Goal: Task Accomplishment & Management: Use online tool/utility

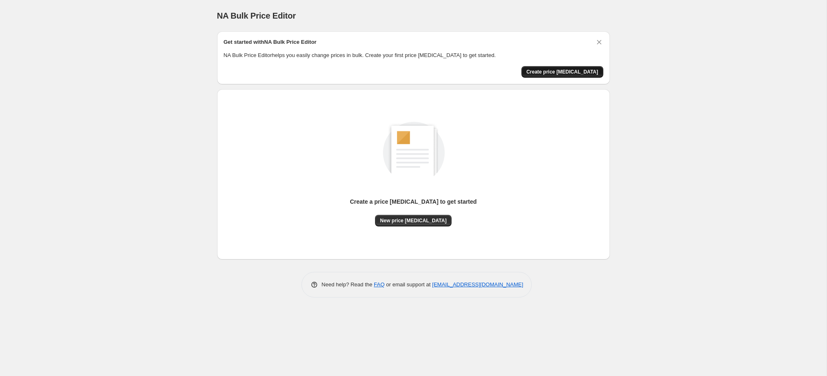
click at [579, 70] on span "Create price [MEDICAL_DATA]" at bounding box center [562, 72] width 72 height 7
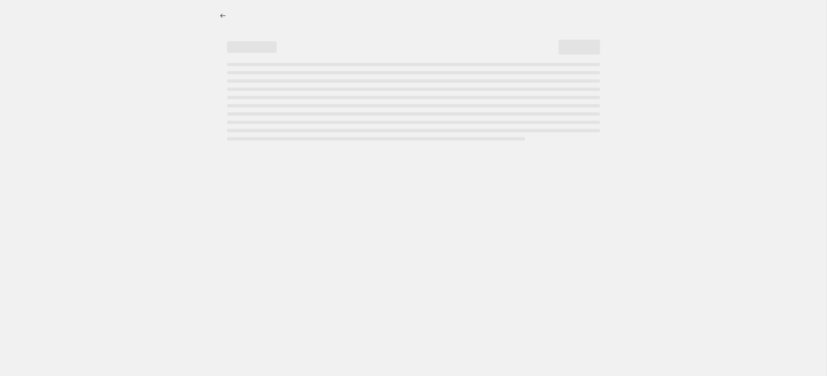
select select "percentage"
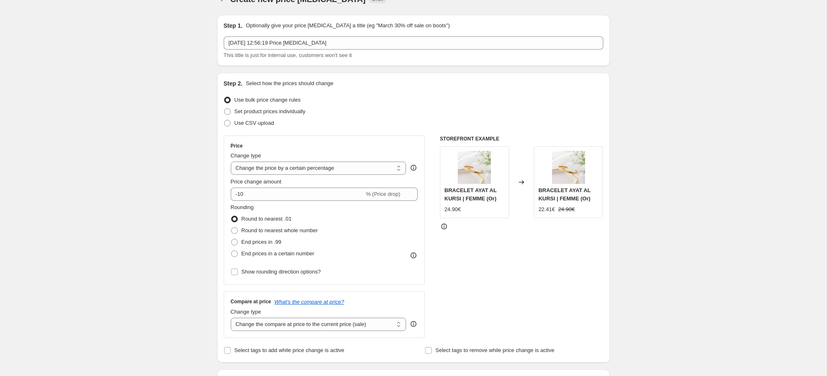
scroll to position [14, 0]
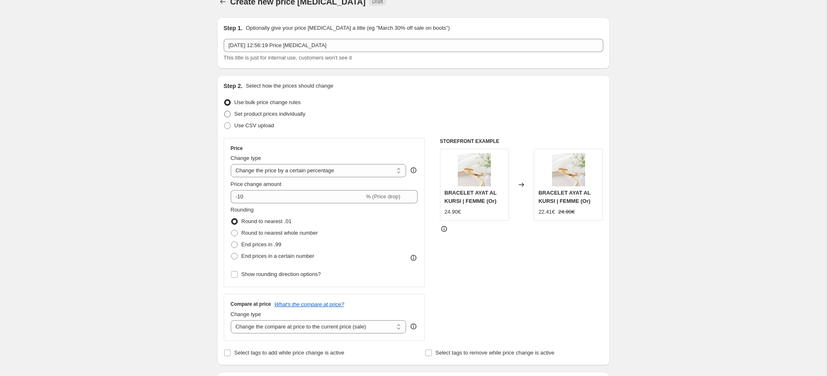
click at [274, 114] on span "Set product prices individually" at bounding box center [269, 114] width 71 height 6
click at [224, 111] on input "Set product prices individually" at bounding box center [224, 111] width 0 height 0
radio input "true"
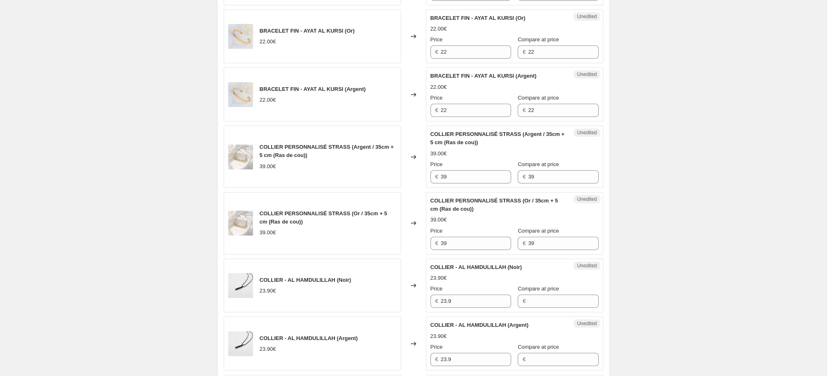
scroll to position [1298, 0]
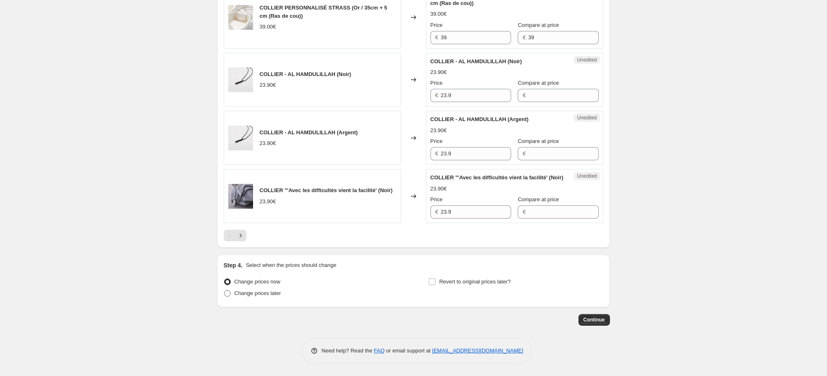
click at [265, 296] on span "Change prices later" at bounding box center [257, 293] width 47 height 6
click at [224, 291] on input "Change prices later" at bounding box center [224, 290] width 0 height 0
radio input "true"
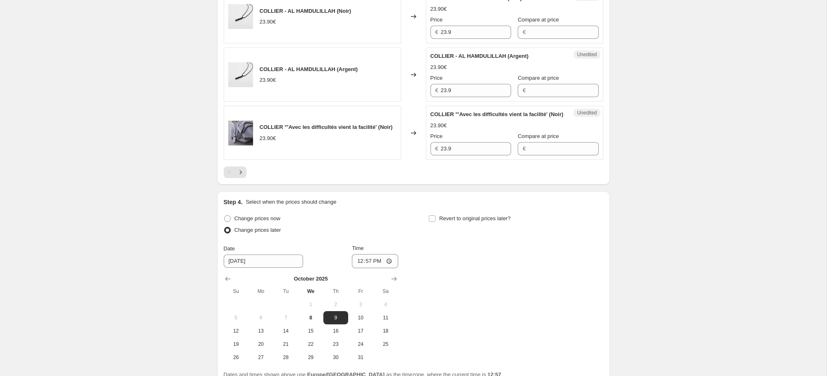
scroll to position [1347, 0]
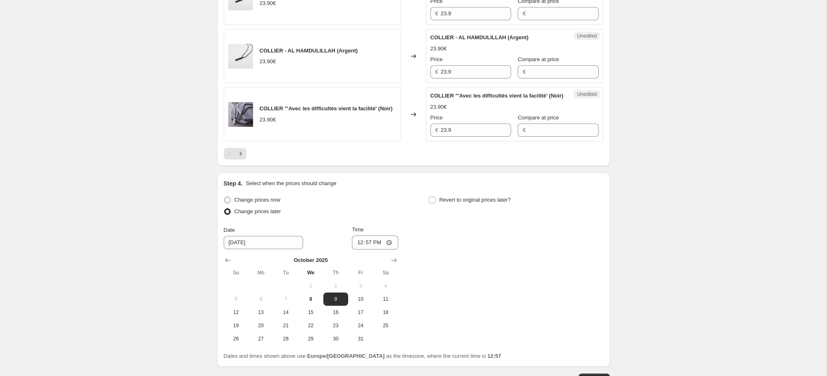
click at [258, 203] on span "Change prices now" at bounding box center [257, 200] width 46 height 6
click at [224, 197] on input "Change prices now" at bounding box center [224, 197] width 0 height 0
radio input "true"
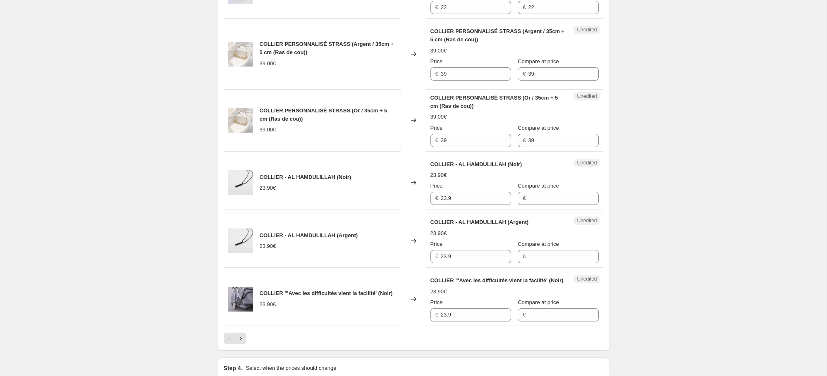
scroll to position [1298, 0]
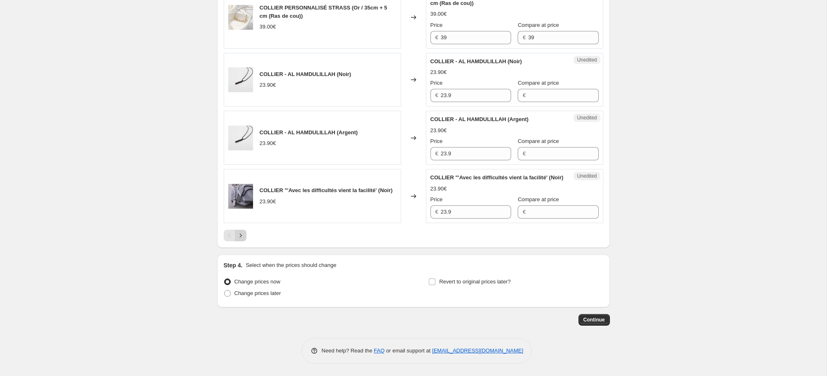
click at [241, 239] on icon "Next" at bounding box center [240, 236] width 8 height 8
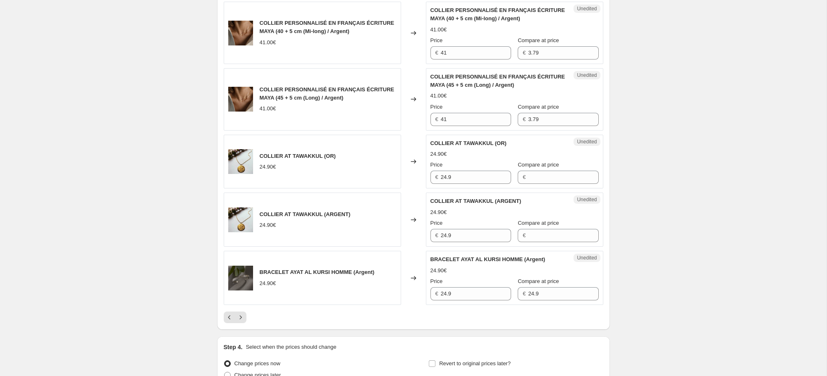
scroll to position [1322, 0]
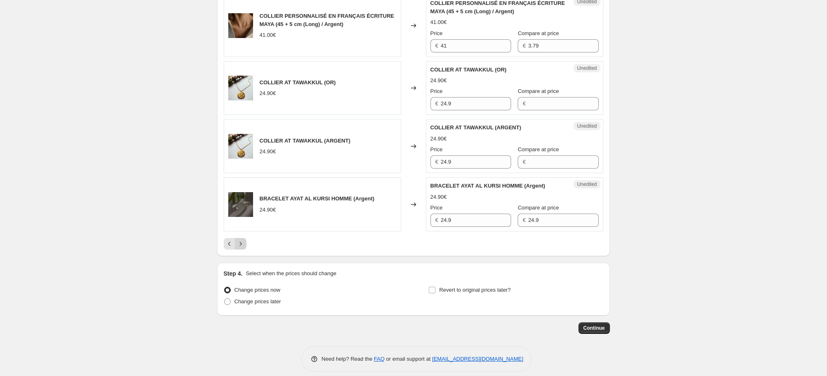
click at [243, 240] on icon "Next" at bounding box center [240, 244] width 8 height 8
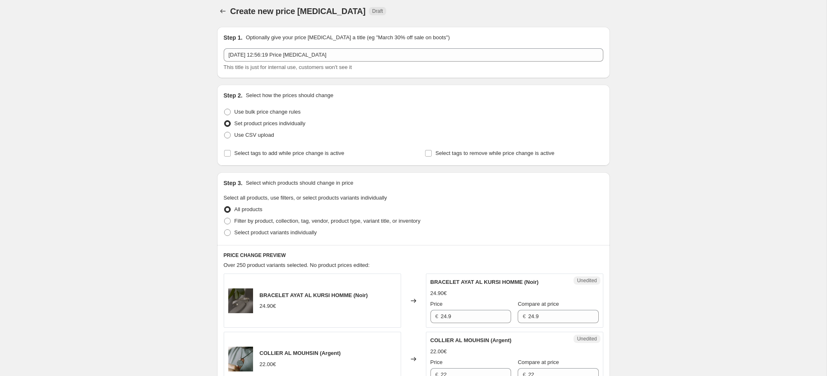
scroll to position [0, 0]
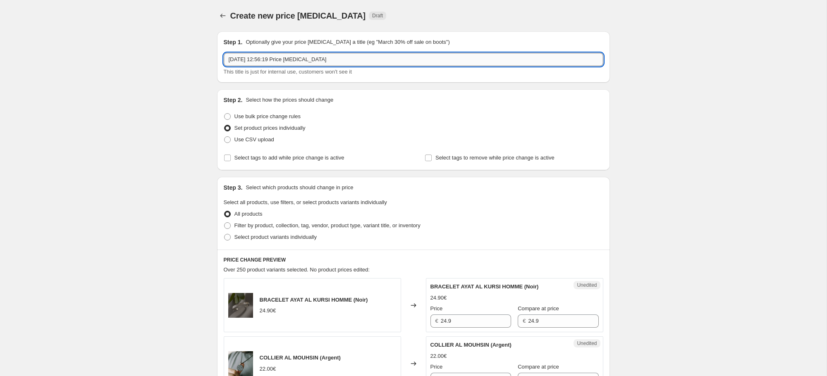
click at [346, 61] on input "8 oct. 2025, 12:56:19 Price change job" at bounding box center [414, 59] width 380 height 13
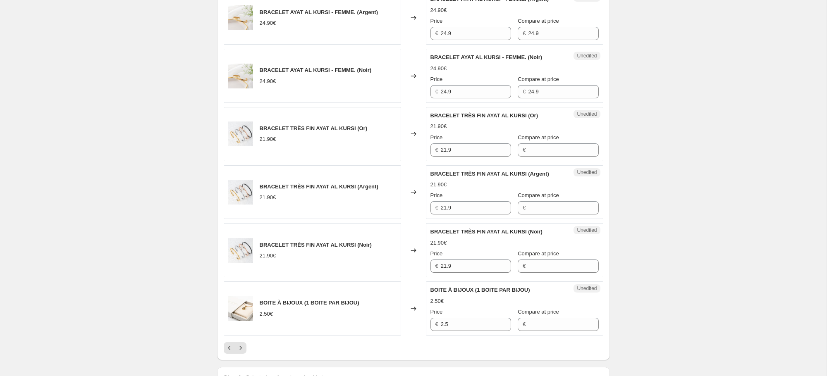
scroll to position [1240, 0]
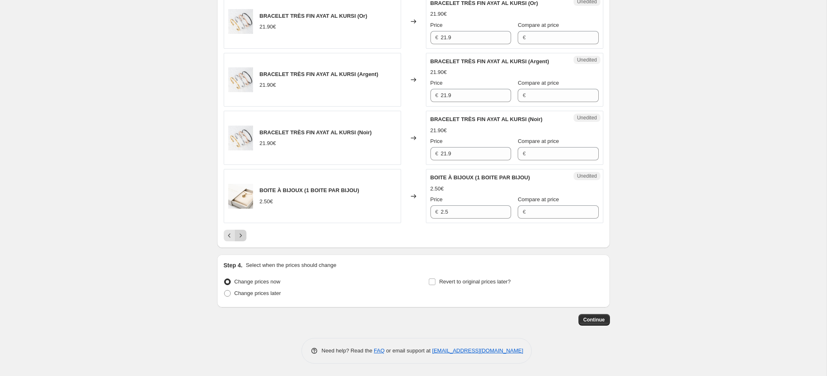
type input "Offre o"
click at [241, 238] on icon "Next" at bounding box center [240, 236] width 8 height 8
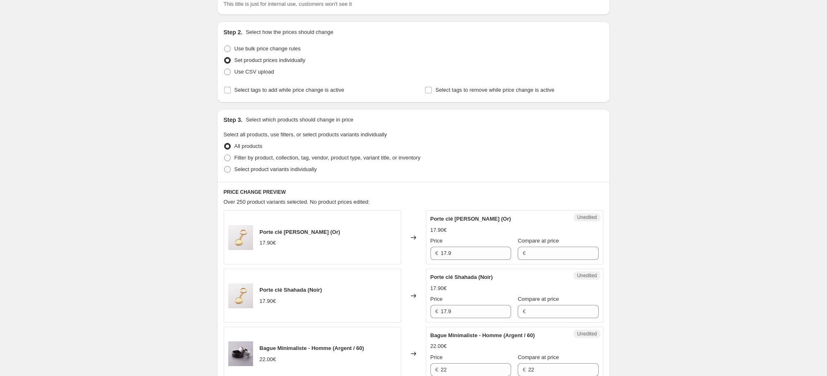
scroll to position [67, 0]
click at [434, 90] on label "Select tags to remove while price change is active" at bounding box center [490, 91] width 130 height 12
click at [432, 90] on input "Select tags to remove while price change is active" at bounding box center [428, 91] width 7 height 7
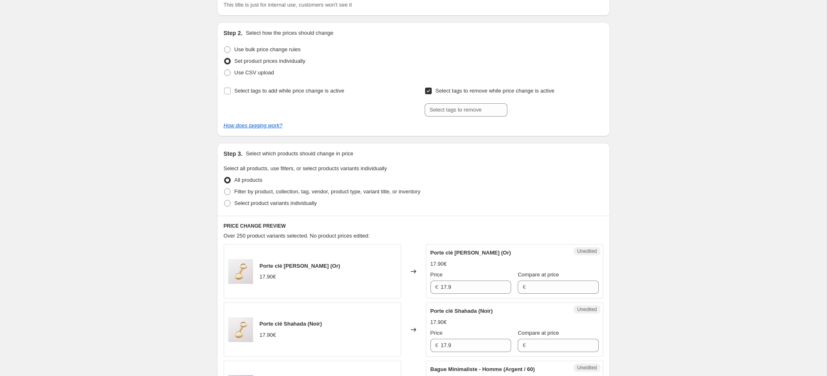
click at [434, 90] on label "Select tags to remove while price change is active" at bounding box center [490, 91] width 130 height 12
click at [432, 90] on input "Select tags to remove while price change is active" at bounding box center [428, 91] width 7 height 7
checkbox input "false"
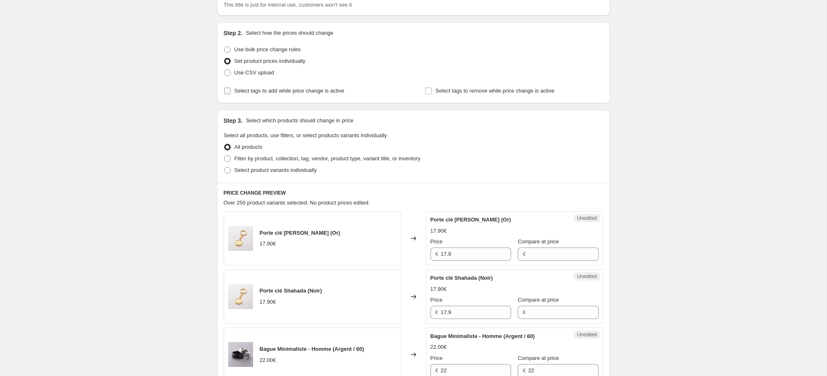
click at [235, 91] on span "Select tags to add while price change is active" at bounding box center [289, 91] width 110 height 6
click at [231, 91] on input "Select tags to add while price change is active" at bounding box center [227, 91] width 7 height 7
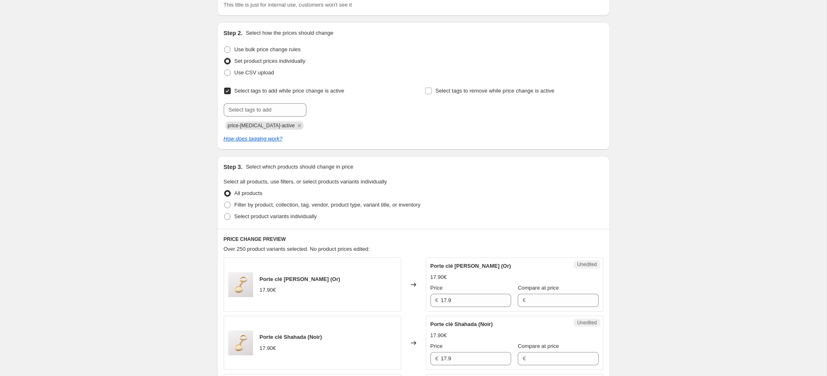
click at [235, 91] on span "Select tags to add while price change is active" at bounding box center [289, 91] width 110 height 6
click at [231, 91] on input "Select tags to add while price change is active" at bounding box center [227, 91] width 7 height 7
checkbox input "false"
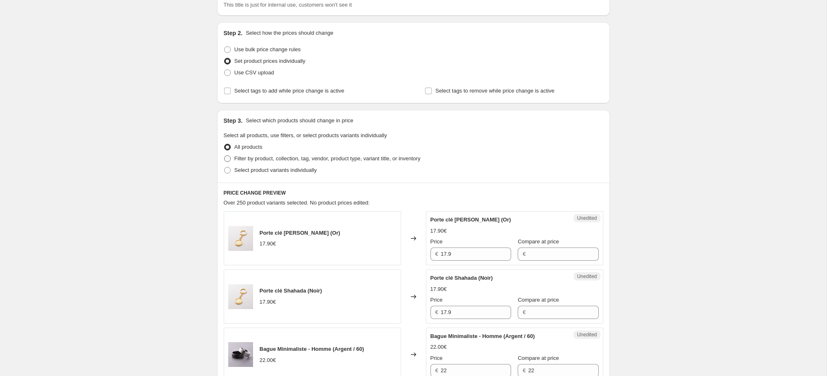
click at [242, 158] on span "Filter by product, collection, tag, vendor, product type, variant title, or inv…" at bounding box center [327, 158] width 186 height 6
click at [224, 156] on input "Filter by product, collection, tag, vendor, product type, variant title, or inv…" at bounding box center [224, 155] width 0 height 0
radio input "true"
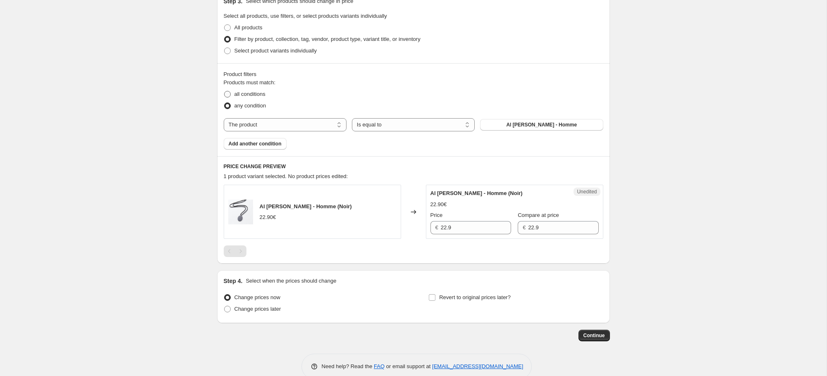
scroll to position [184, 0]
click at [259, 53] on span "Select product variants individually" at bounding box center [275, 53] width 82 height 6
click at [224, 50] on input "Select product variants individually" at bounding box center [224, 50] width 0 height 0
radio input "true"
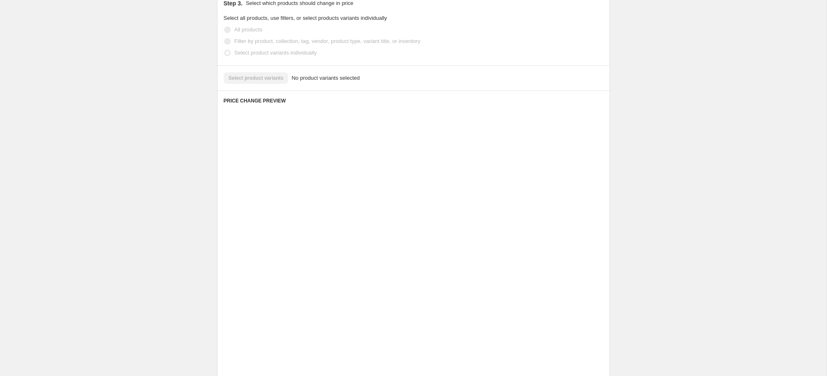
scroll to position [58, 0]
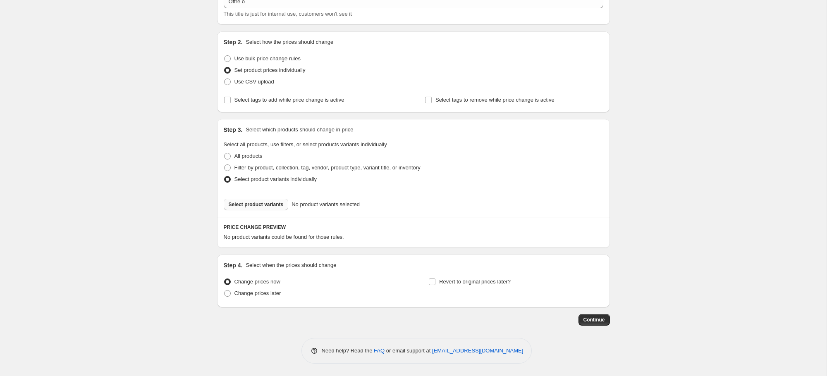
click at [247, 207] on span "Select product variants" at bounding box center [256, 204] width 55 height 7
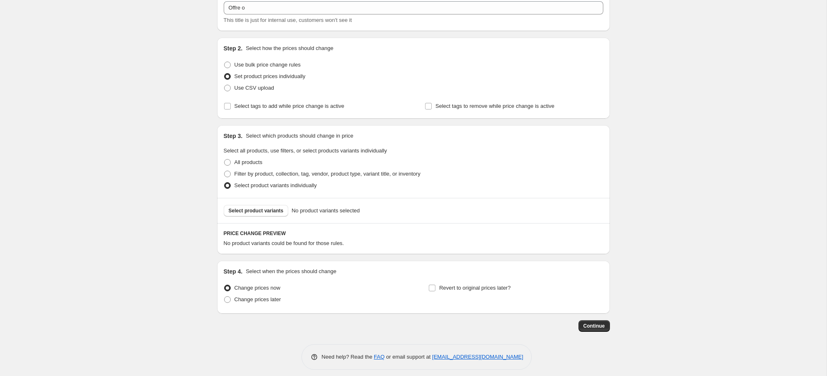
scroll to position [0, 0]
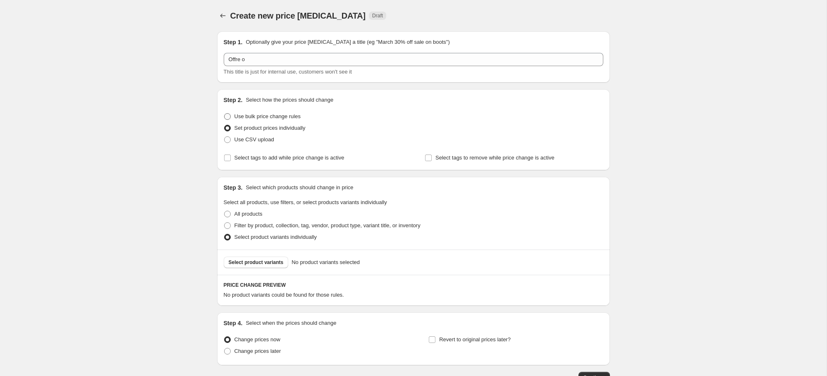
click at [265, 117] on span "Use bulk price change rules" at bounding box center [267, 116] width 66 height 6
click at [224, 114] on input "Use bulk price change rules" at bounding box center [224, 113] width 0 height 0
radio input "true"
select select "percentage"
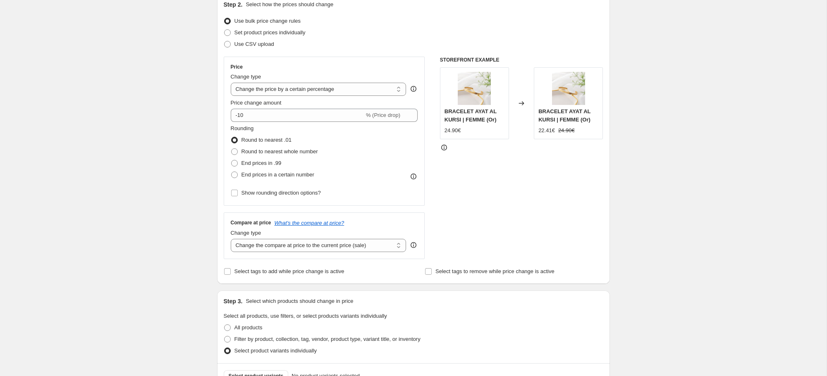
scroll to position [96, 0]
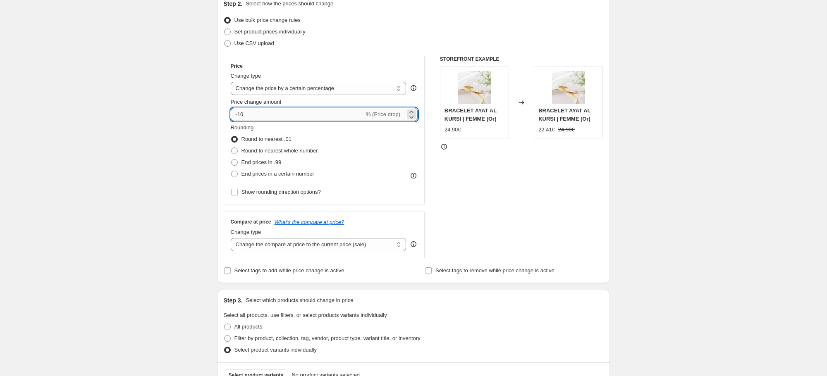
click at [267, 116] on input "-10" at bounding box center [298, 114] width 134 height 13
type input "-15"
click at [491, 202] on div "STOREFRONT EXAMPLE BRACELET AYAT AL KURSI | FEMME (Or) 24.90€ Changed to BRACEL…" at bounding box center [521, 157] width 163 height 203
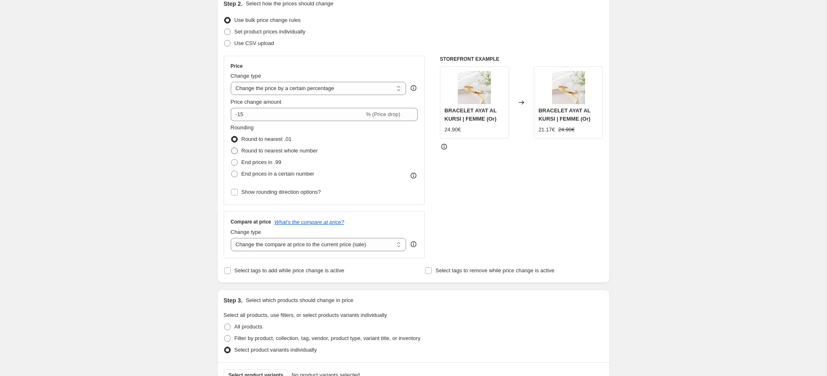
click at [264, 153] on span "Round to nearest whole number" at bounding box center [279, 151] width 76 height 6
click at [232, 148] on input "Round to nearest whole number" at bounding box center [231, 148] width 0 height 0
radio input "true"
click at [262, 163] on span "End prices in .99" at bounding box center [261, 162] width 40 height 6
click at [232, 160] on input "End prices in .99" at bounding box center [231, 159] width 0 height 0
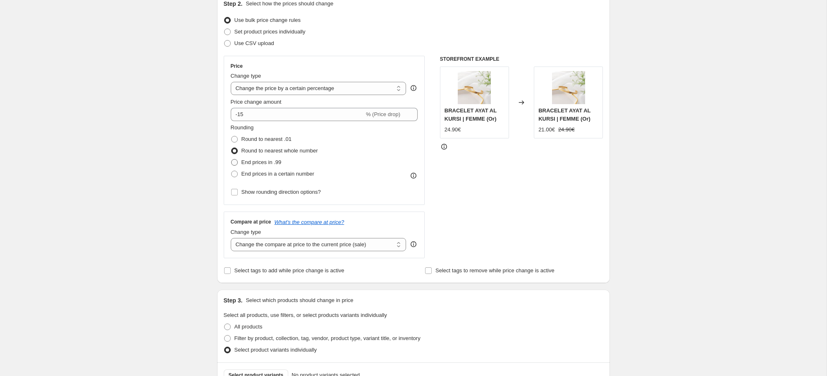
radio input "true"
click at [263, 139] on span "Round to nearest .01" at bounding box center [266, 139] width 50 height 6
click at [232, 136] on input "Round to nearest .01" at bounding box center [231, 136] width 0 height 0
radio input "true"
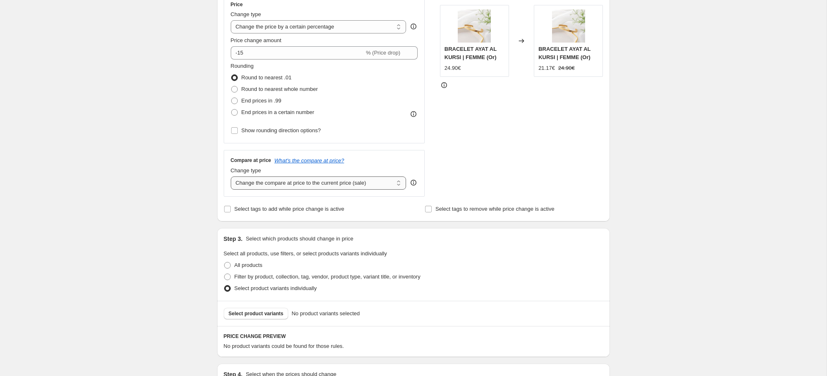
scroll to position [158, 0]
click at [368, 184] on select "Change the compare at price to the current price (sale) Change the compare at p…" at bounding box center [319, 182] width 176 height 13
click at [231, 176] on select "Change the compare at price to the current price (sale) Change the compare at p…" at bounding box center [319, 182] width 176 height 13
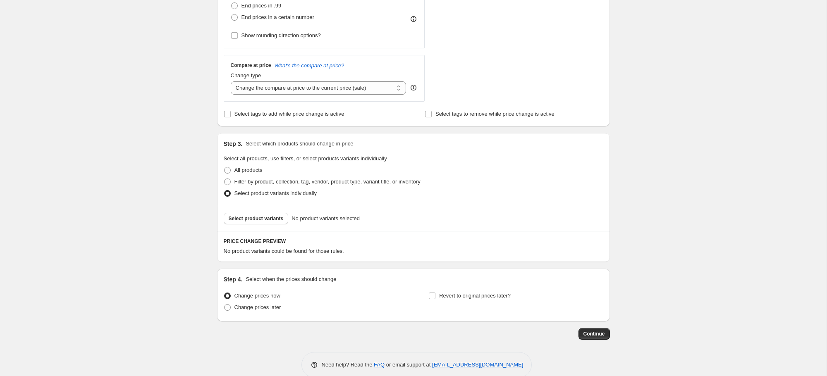
scroll to position [257, 0]
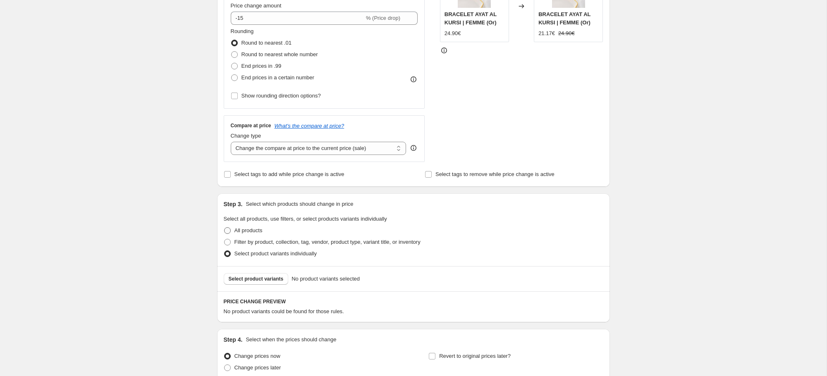
click at [229, 230] on span at bounding box center [227, 230] width 7 height 7
click at [224, 228] on input "All products" at bounding box center [224, 227] width 0 height 0
radio input "true"
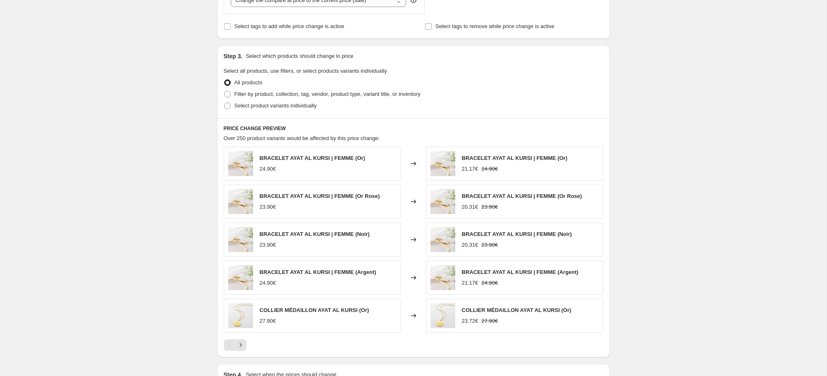
scroll to position [450, 0]
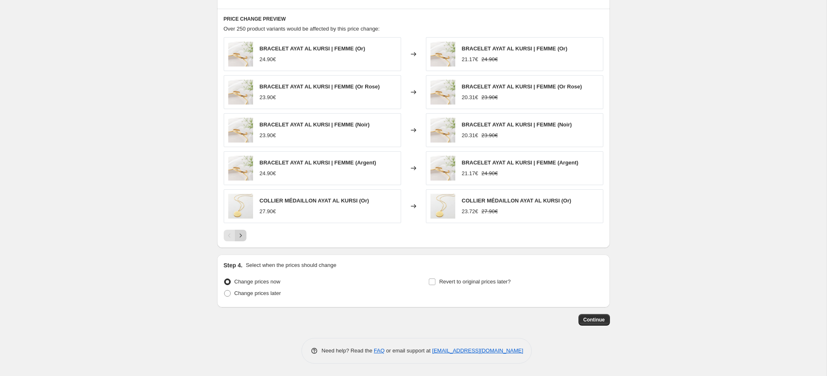
click at [246, 237] on button "Next" at bounding box center [241, 236] width 12 height 12
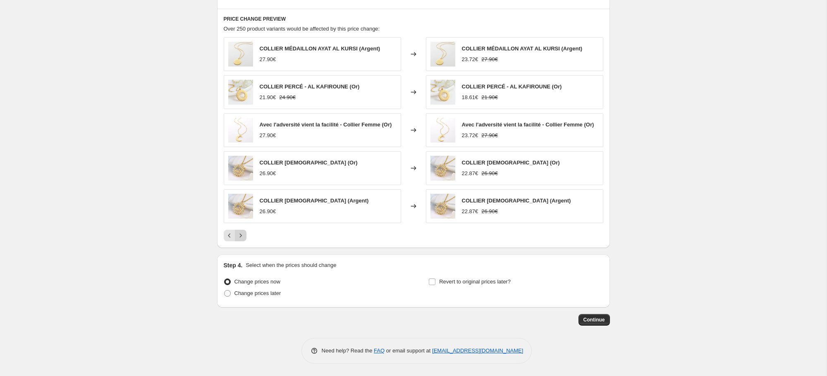
click at [246, 237] on button "Next" at bounding box center [241, 236] width 12 height 12
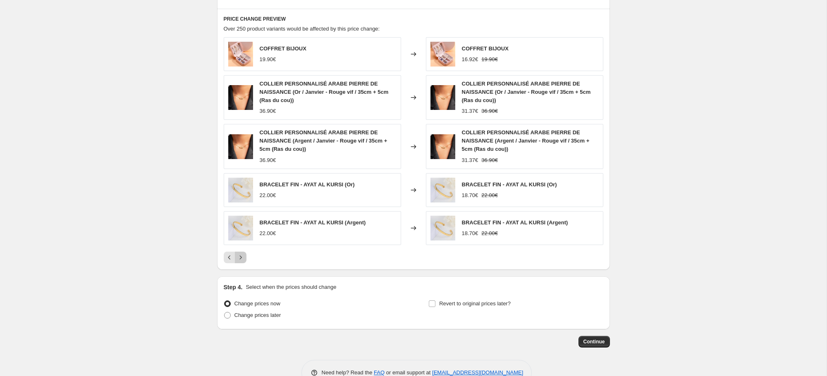
click at [243, 253] on button "Next" at bounding box center [241, 258] width 12 height 12
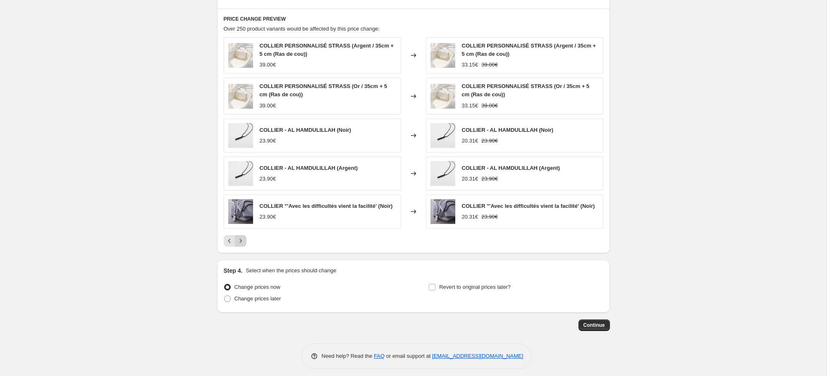
click at [242, 245] on icon "Next" at bounding box center [240, 241] width 8 height 8
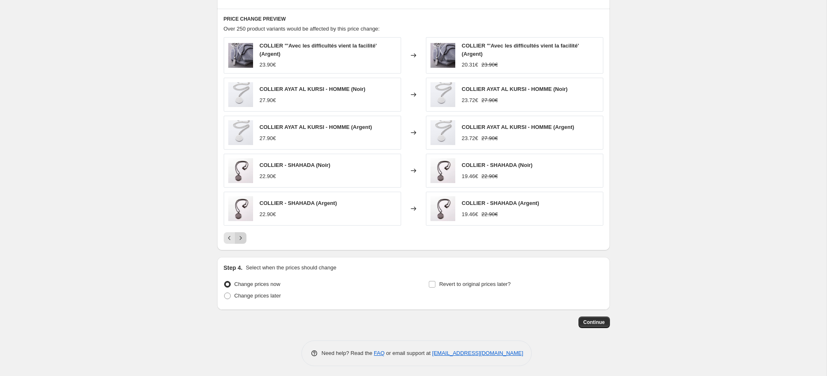
click at [242, 239] on icon "Next" at bounding box center [240, 238] width 8 height 8
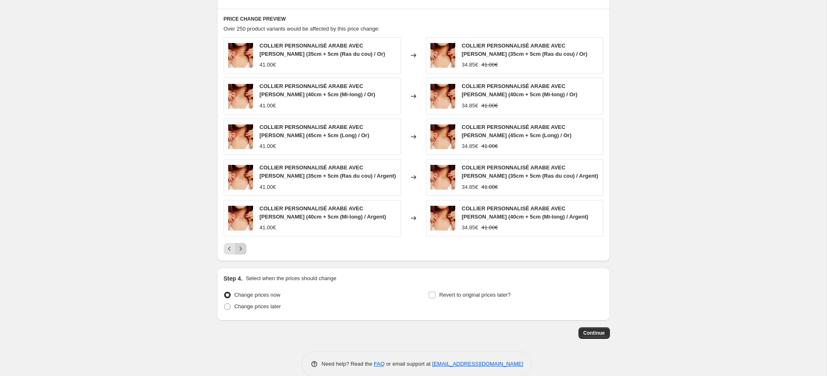
click at [242, 239] on div "COLLIER PERSONNALISÉ ARABE AVEC PIERRE (35cm + 5cm (Ras du cou) / Or) 41.00€ Ch…" at bounding box center [414, 145] width 380 height 217
click at [242, 242] on div "COLLIER PERSONNALISÉ ARABE AVEC PIERRE (35cm + 5cm (Ras du cou) / Or) 41.00€ Ch…" at bounding box center [414, 145] width 380 height 217
click at [241, 245] on icon "Next" at bounding box center [240, 249] width 8 height 8
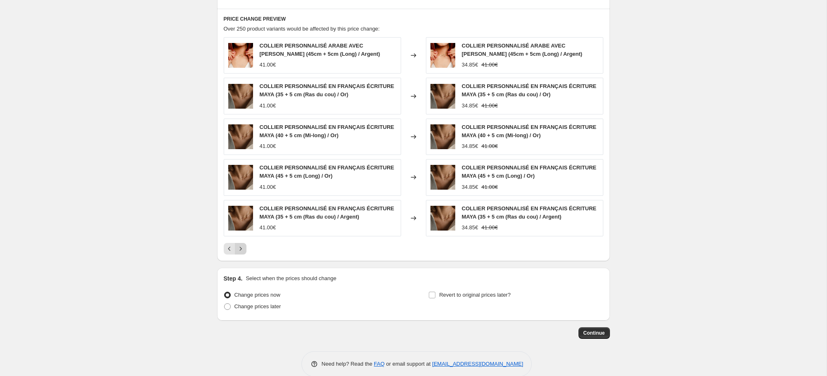
click at [241, 248] on icon "Next" at bounding box center [240, 249] width 8 height 8
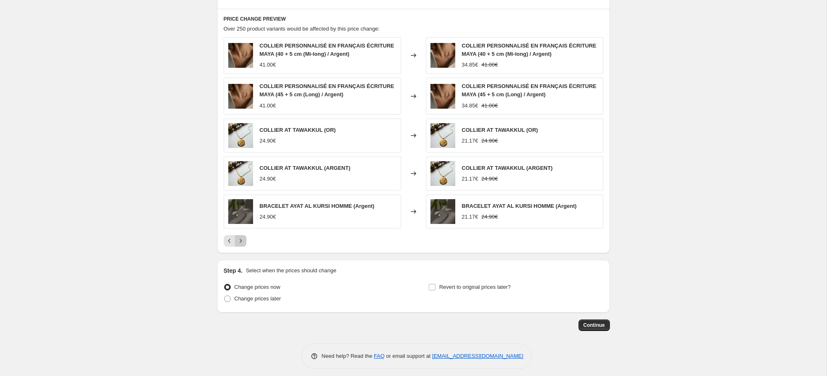
click at [241, 243] on icon "Next" at bounding box center [240, 241] width 8 height 8
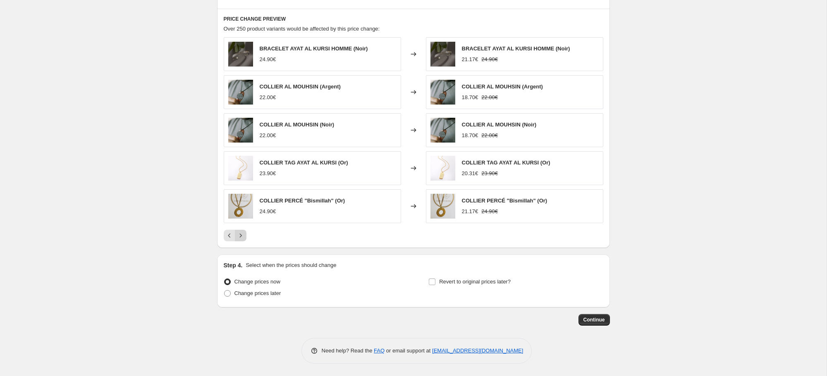
click at [241, 238] on icon "Next" at bounding box center [240, 236] width 8 height 8
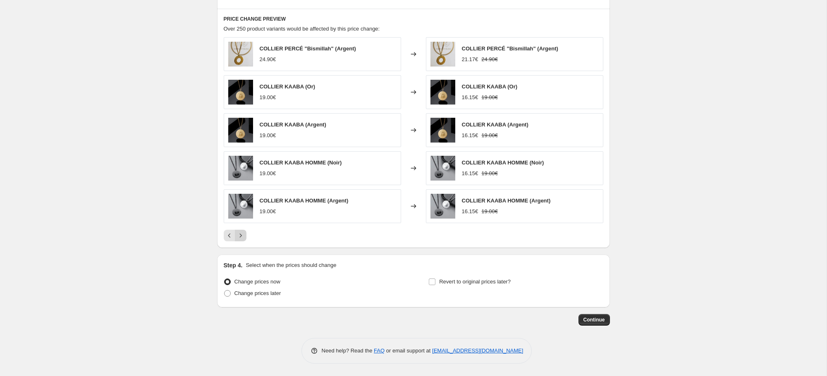
click at [241, 238] on icon "Next" at bounding box center [240, 236] width 8 height 8
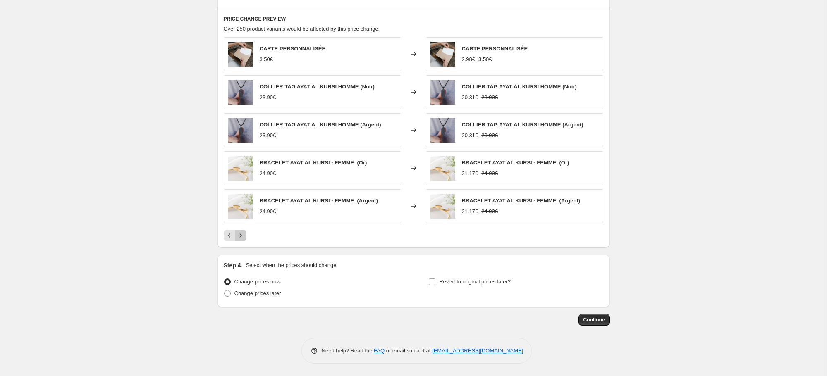
click at [241, 237] on icon "Next" at bounding box center [240, 236] width 8 height 8
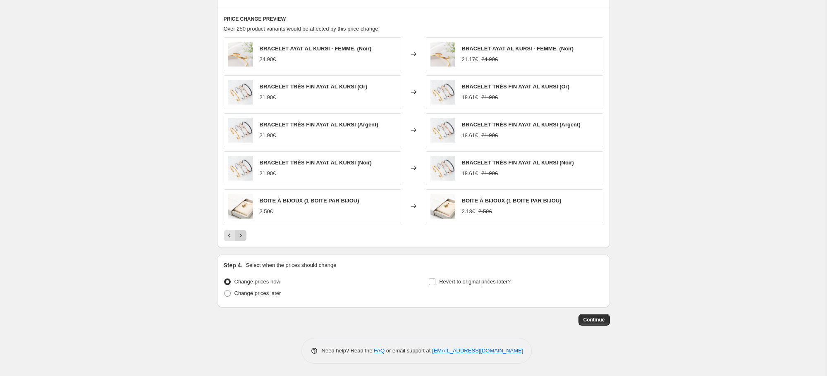
click at [241, 237] on icon "Next" at bounding box center [240, 236] width 8 height 8
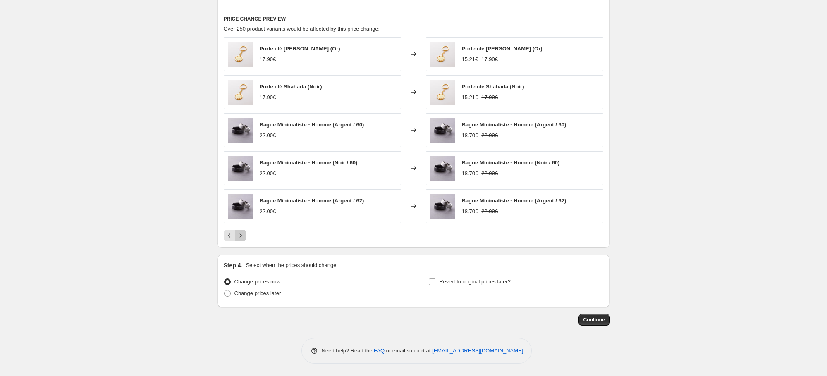
click at [240, 238] on icon "Next" at bounding box center [240, 236] width 8 height 8
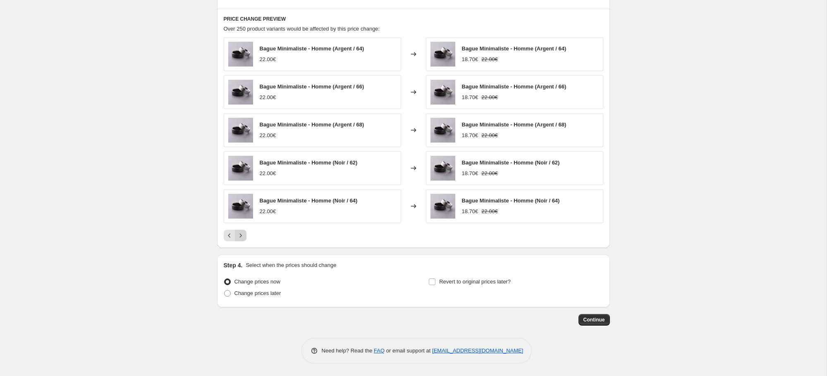
click at [240, 238] on icon "Next" at bounding box center [240, 236] width 8 height 8
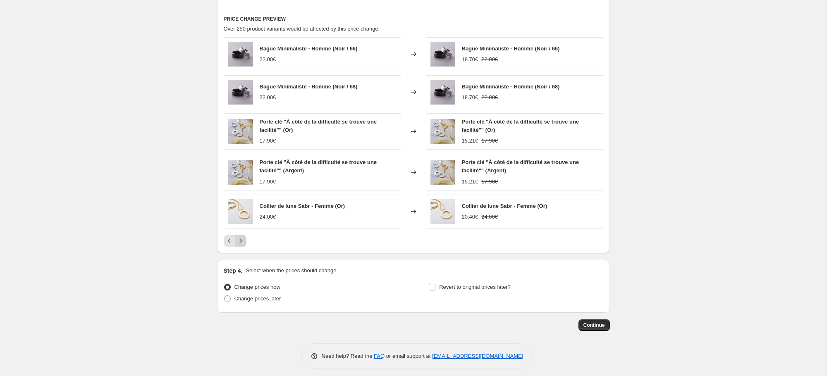
click at [240, 238] on icon "Next" at bounding box center [240, 241] width 8 height 8
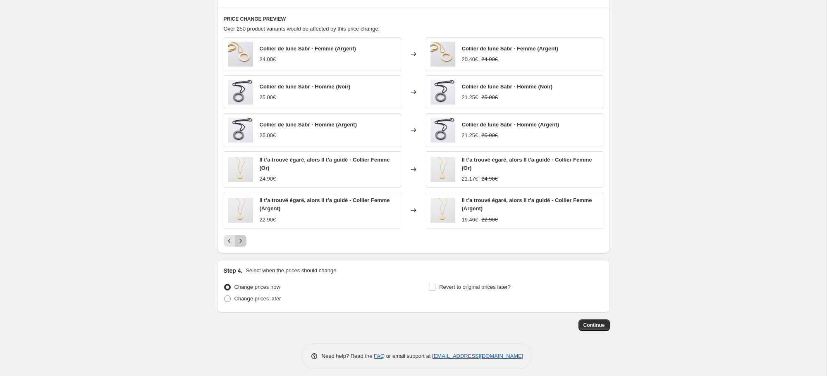
click at [240, 238] on icon "Next" at bounding box center [240, 241] width 8 height 8
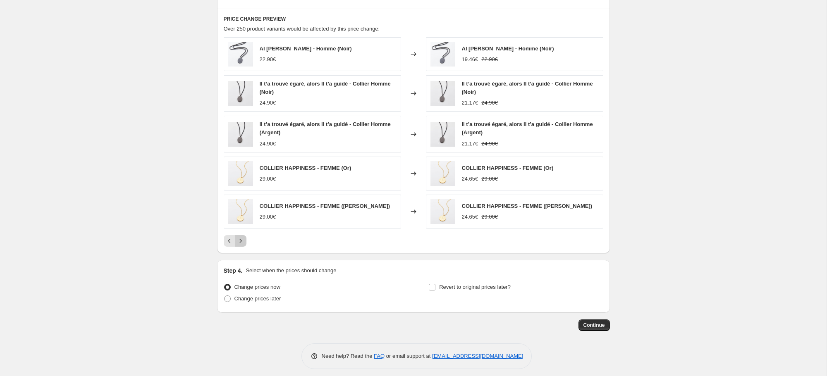
click at [240, 238] on icon "Next" at bounding box center [240, 241] width 8 height 8
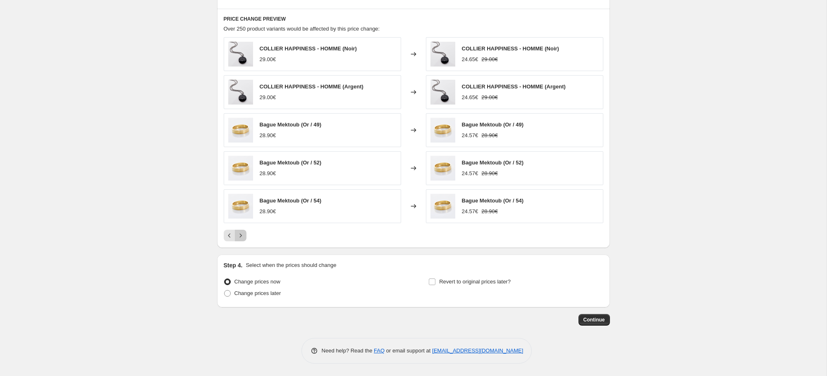
click at [240, 238] on icon "Next" at bounding box center [240, 236] width 8 height 8
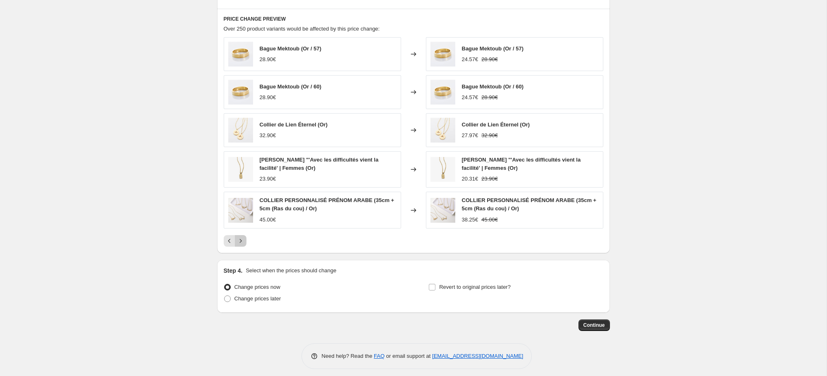
click at [240, 238] on icon "Next" at bounding box center [240, 241] width 8 height 8
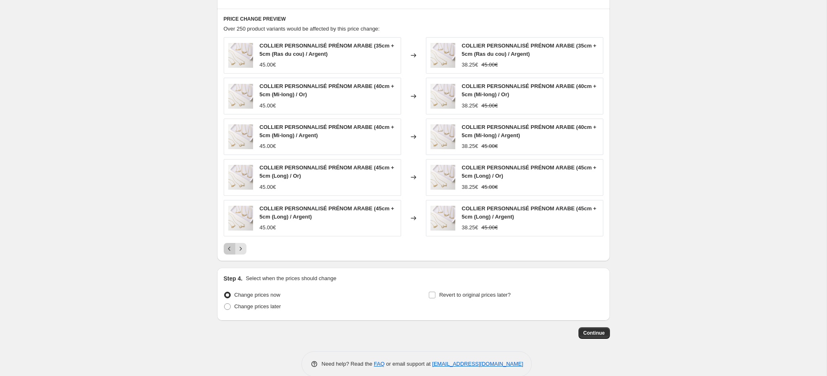
click at [227, 243] on button "Previous" at bounding box center [230, 249] width 12 height 12
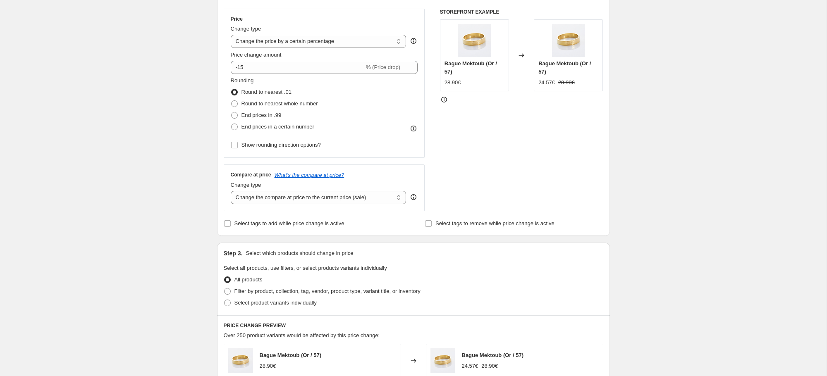
scroll to position [143, 0]
click at [235, 105] on span at bounding box center [234, 104] width 7 height 7
click at [232, 101] on input "Round to nearest whole number" at bounding box center [231, 101] width 0 height 0
radio input "true"
click at [237, 115] on span at bounding box center [234, 115] width 7 height 7
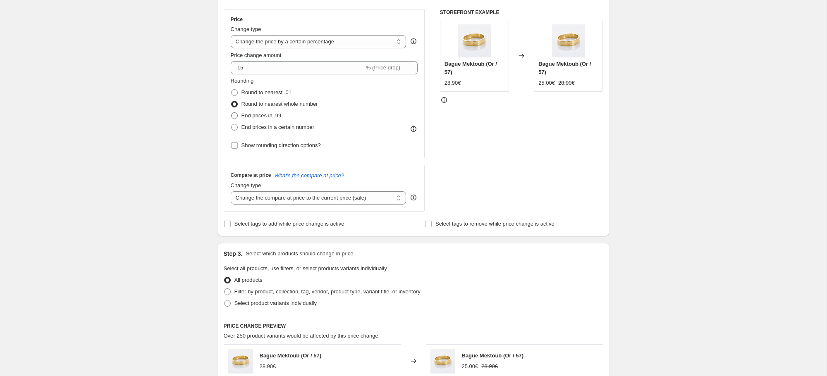
click at [232, 113] on input "End prices in .99" at bounding box center [231, 112] width 0 height 0
radio input "true"
click at [237, 127] on span at bounding box center [234, 127] width 7 height 7
click at [232, 124] on input "End prices in a certain number" at bounding box center [231, 124] width 0 height 0
radio input "true"
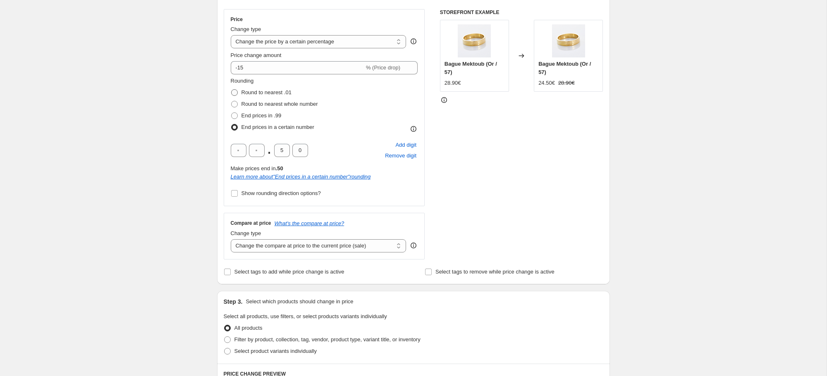
click at [238, 93] on span at bounding box center [234, 92] width 7 height 7
click at [232, 90] on input "Round to nearest .01" at bounding box center [231, 89] width 0 height 0
radio input "true"
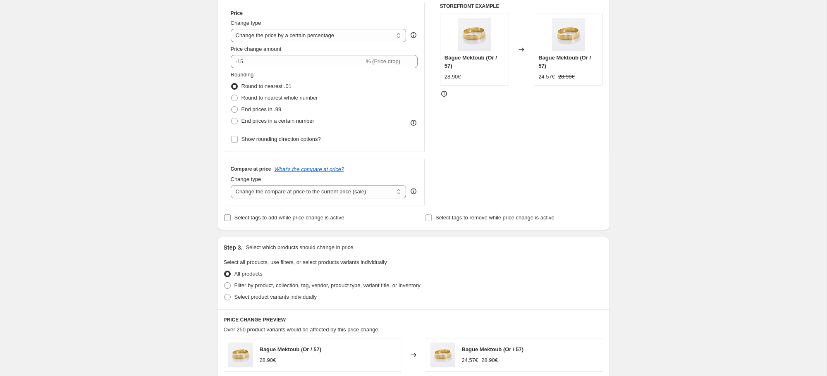
scroll to position [456, 0]
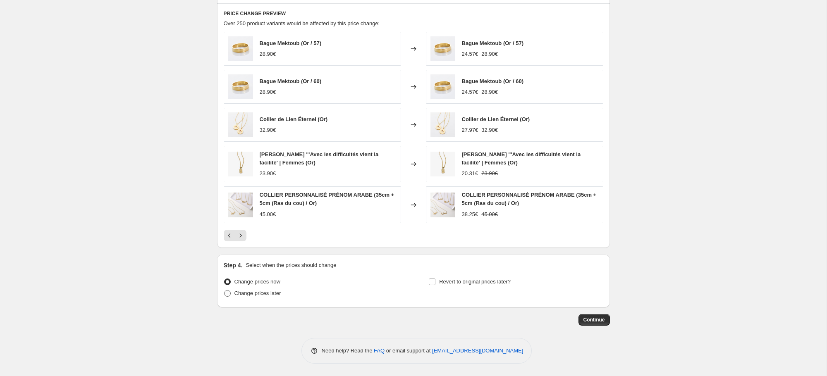
click at [265, 294] on span "Change prices later" at bounding box center [257, 293] width 47 height 6
click at [224, 291] on input "Change prices later" at bounding box center [224, 290] width 0 height 0
radio input "true"
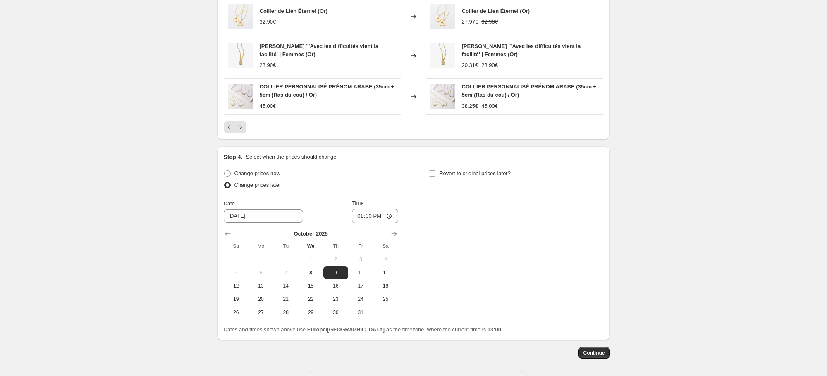
scroll to position [570, 0]
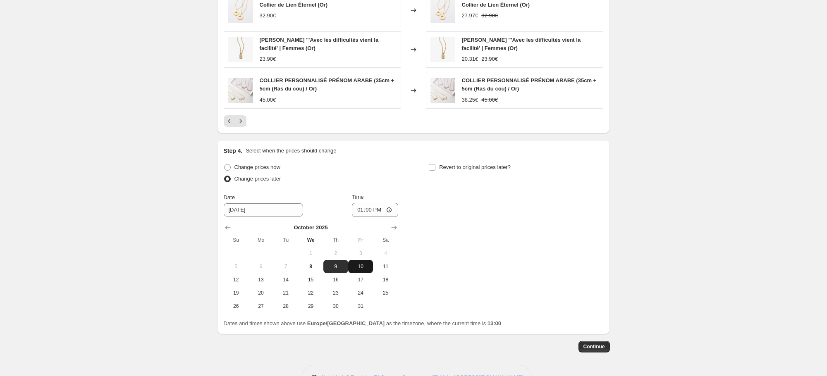
click at [358, 266] on span "10" at bounding box center [360, 266] width 18 height 7
type input "10/10/2025"
click at [370, 210] on input "13:00" at bounding box center [375, 210] width 46 height 14
click at [388, 210] on input "13:00" at bounding box center [375, 210] width 46 height 14
type input "03:00"
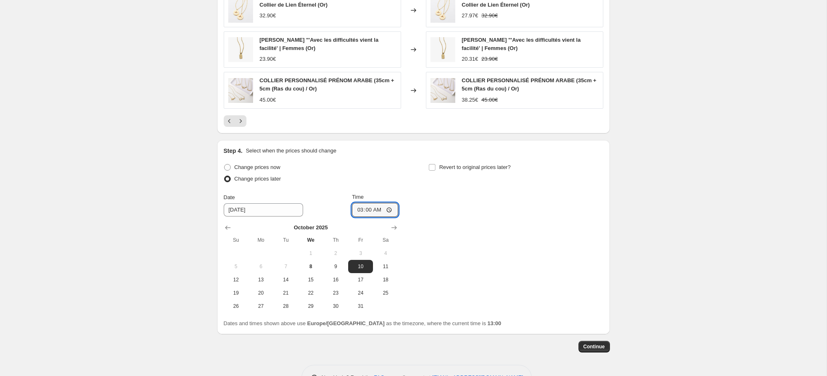
click at [430, 229] on div "Change prices now Change prices later Date 10/10/2025 Time 03:00 October 2025 S…" at bounding box center [414, 237] width 380 height 151
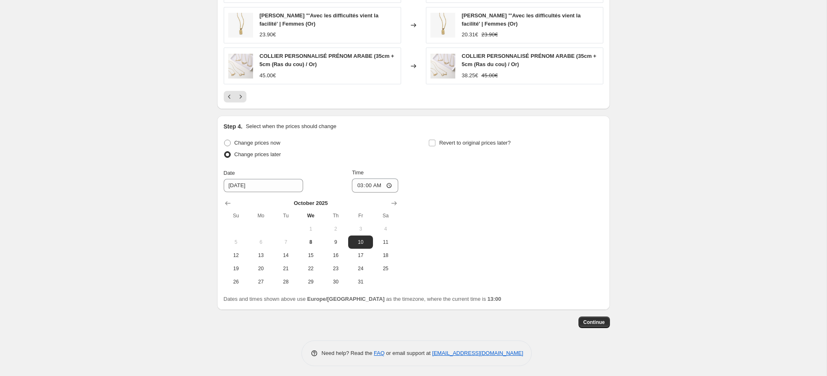
scroll to position [597, 0]
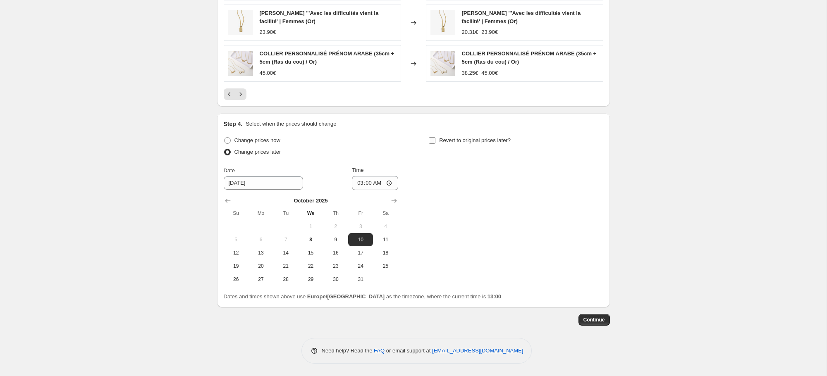
click at [435, 139] on input "Revert to original prices later?" at bounding box center [432, 140] width 7 height 7
checkbox input "true"
click at [443, 275] on button "26" at bounding box center [440, 279] width 25 height 13
type input "10/26/2025"
click at [573, 183] on input "13:00" at bounding box center [580, 183] width 46 height 14
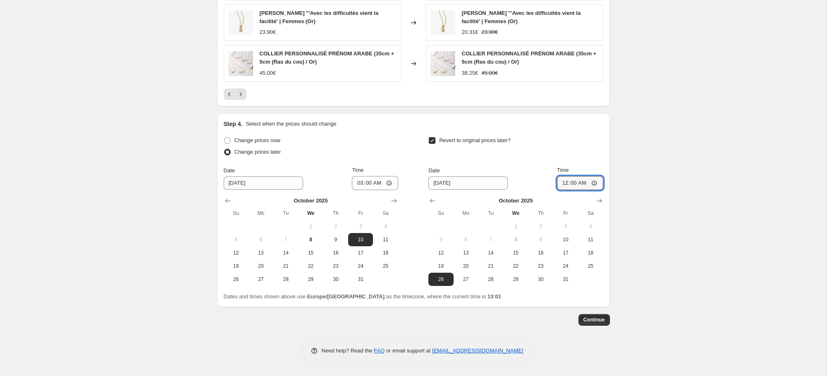
type input "00:01"
click at [591, 319] on span "Continue" at bounding box center [593, 320] width 21 height 7
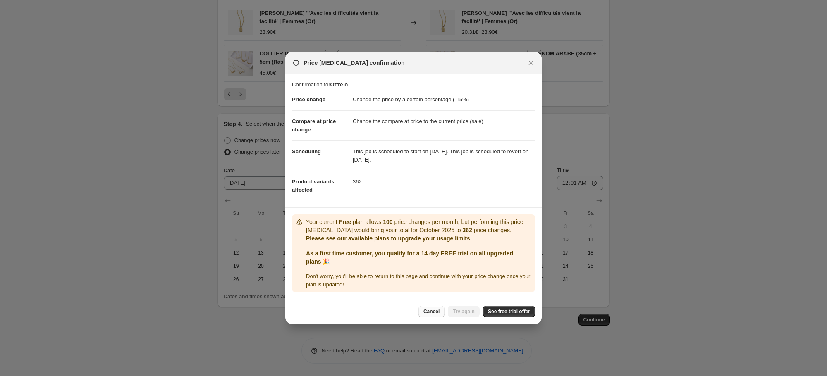
click at [432, 309] on span "Cancel" at bounding box center [431, 311] width 16 height 7
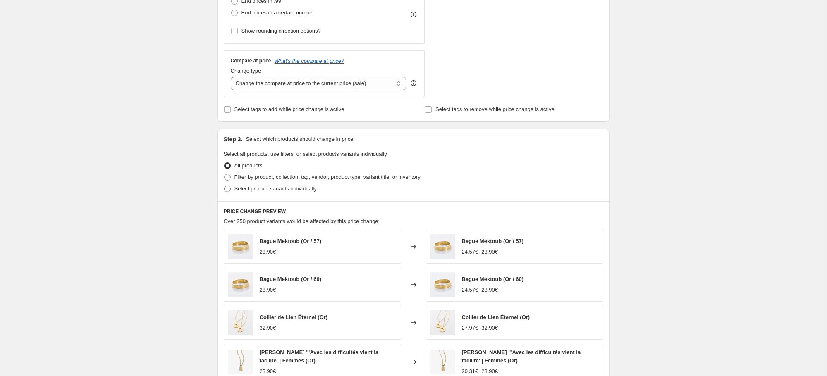
scroll to position [255, 0]
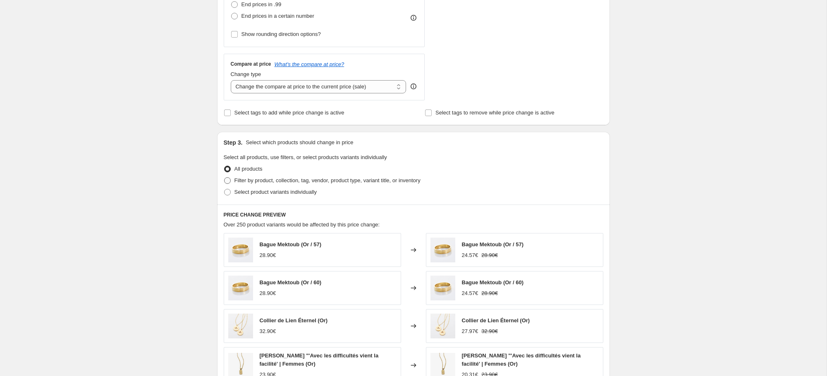
click at [271, 177] on span "Filter by product, collection, tag, vendor, product type, variant title, or inv…" at bounding box center [327, 180] width 186 height 6
click at [224, 177] on input "Filter by product, collection, tag, vendor, product type, variant title, or inv…" at bounding box center [224, 177] width 0 height 0
radio input "true"
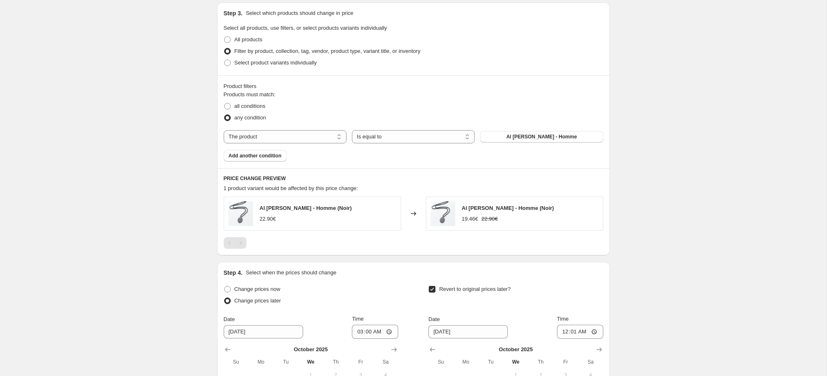
scroll to position [384, 0]
click at [264, 64] on span "Select product variants individually" at bounding box center [275, 62] width 82 height 6
click at [224, 60] on input "Select product variants individually" at bounding box center [224, 59] width 0 height 0
radio input "true"
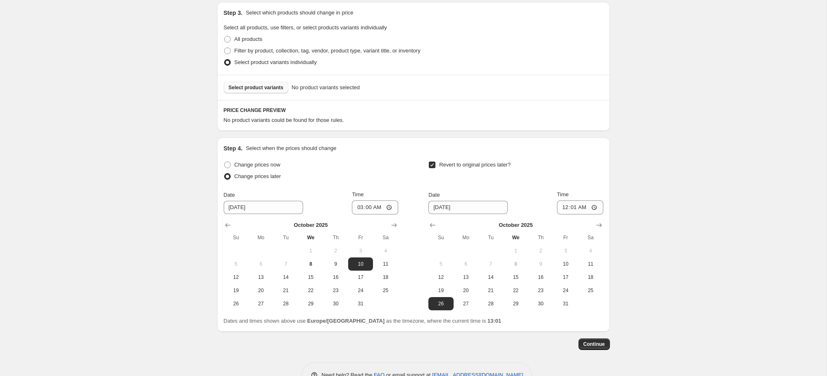
click at [263, 84] on span "Select product variants" at bounding box center [256, 87] width 55 height 7
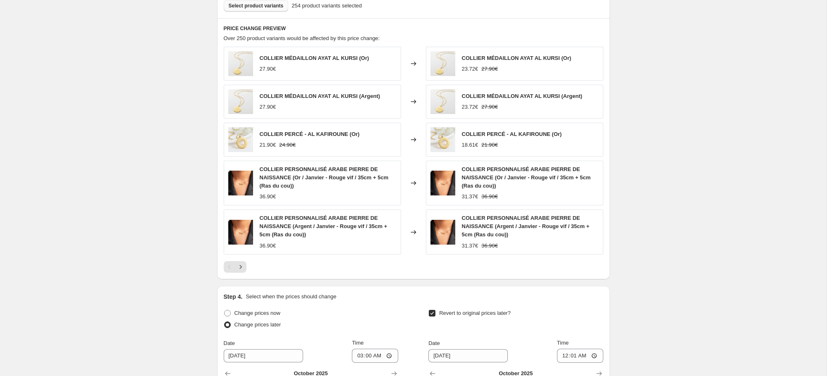
scroll to position [639, 0]
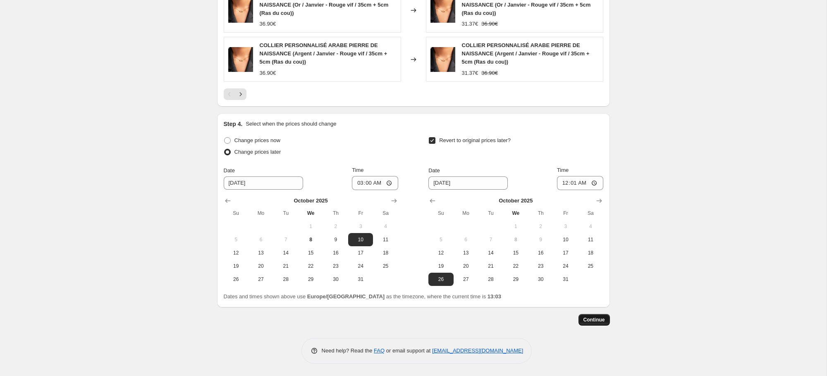
click at [592, 317] on span "Continue" at bounding box center [593, 320] width 21 height 7
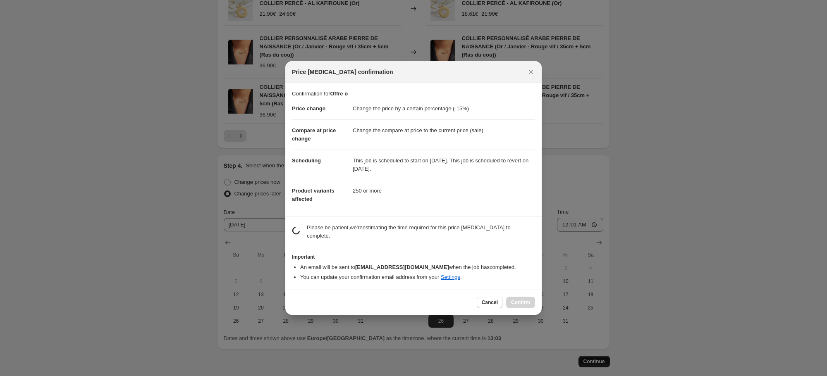
scroll to position [0, 0]
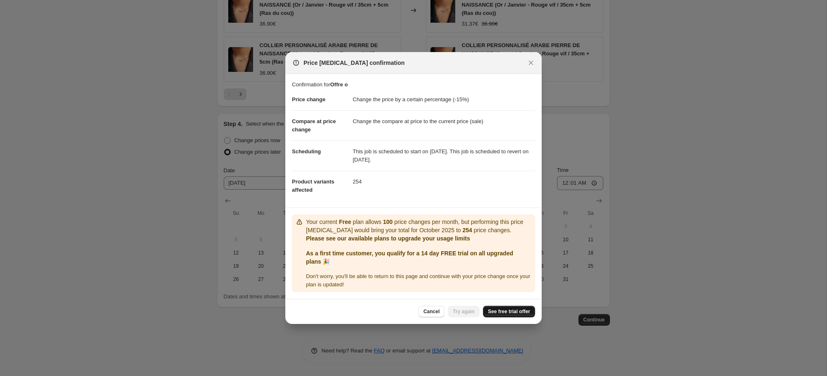
click at [497, 309] on span "See free trial offer" at bounding box center [509, 311] width 42 height 7
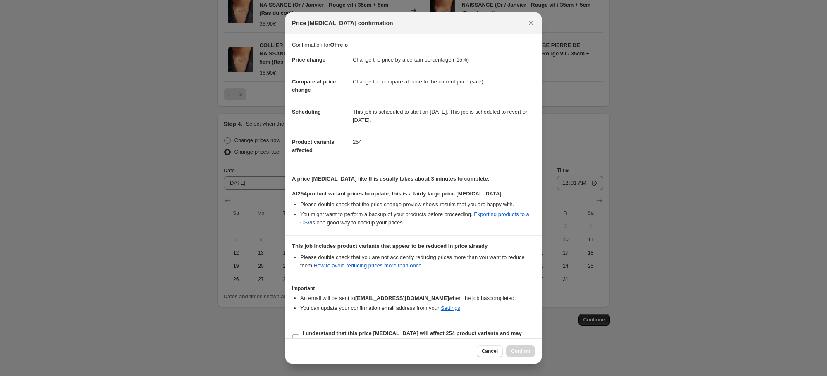
scroll to position [16, 0]
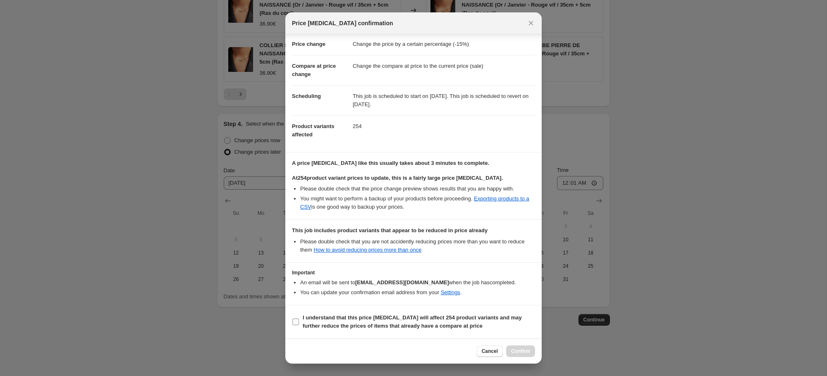
click at [299, 320] on label "I understand that this price change job will affect 254 product variants and ma…" at bounding box center [413, 322] width 243 height 20
click at [299, 320] on input "I understand that this price change job will affect 254 product variants and ma…" at bounding box center [295, 322] width 7 height 7
checkbox input "true"
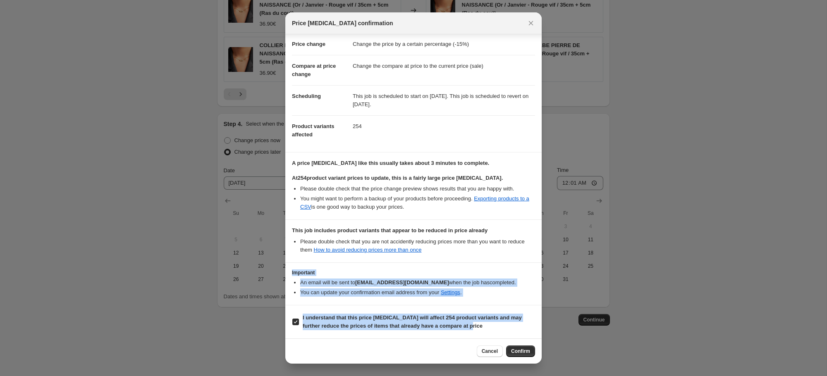
scroll to position [0, 0]
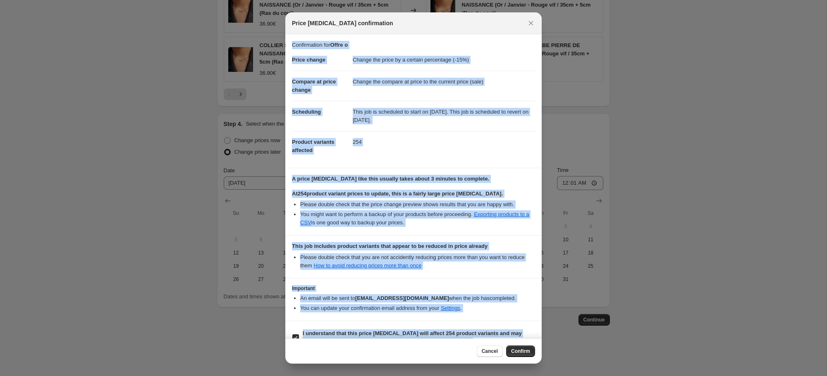
drag, startPoint x: 484, startPoint y: 328, endPoint x: 291, endPoint y: 45, distance: 343.1
click at [291, 45] on div "Confirmation for Offre o Price change Change the price by a certain percentage …" at bounding box center [413, 186] width 256 height 304
copy div "Confirmation for Offre o Price change Change the price by a certain percentage …"
click at [458, 211] on li "You might want to perform a backup of your products before proceeding. Exportin…" at bounding box center [417, 218] width 235 height 17
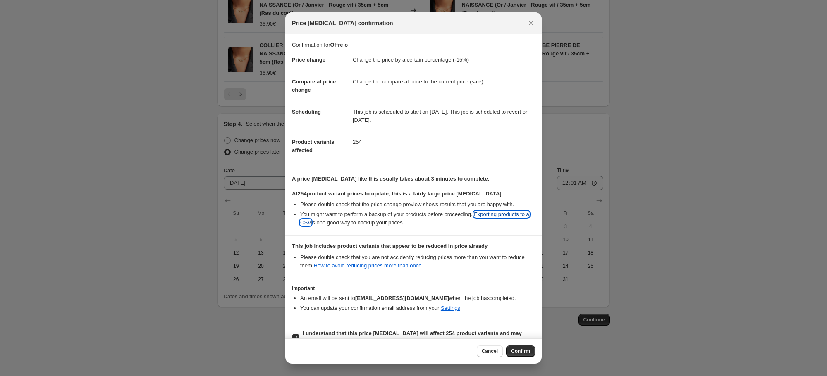
click at [509, 215] on link "Exporting products to a CSV" at bounding box center [414, 218] width 229 height 14
click at [485, 348] on button "Cancel" at bounding box center [490, 352] width 26 height 12
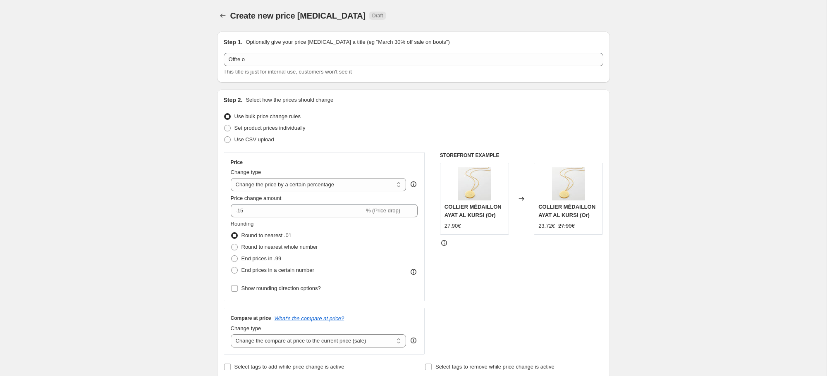
scroll to position [639, 0]
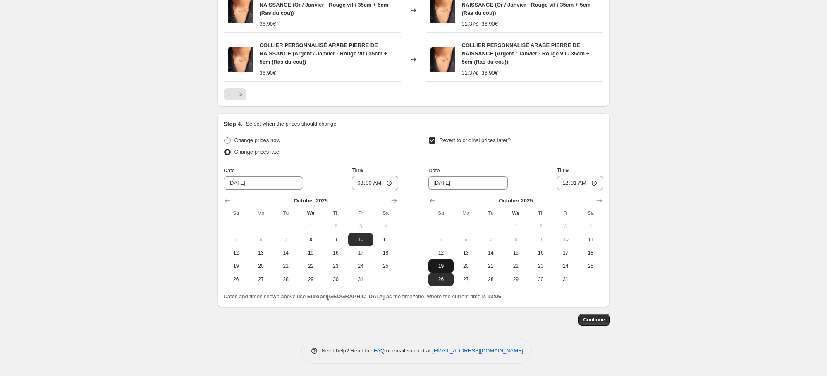
click at [442, 263] on span "19" at bounding box center [441, 266] width 18 height 7
type input "10/19/2025"
click at [592, 320] on span "Continue" at bounding box center [593, 320] width 21 height 7
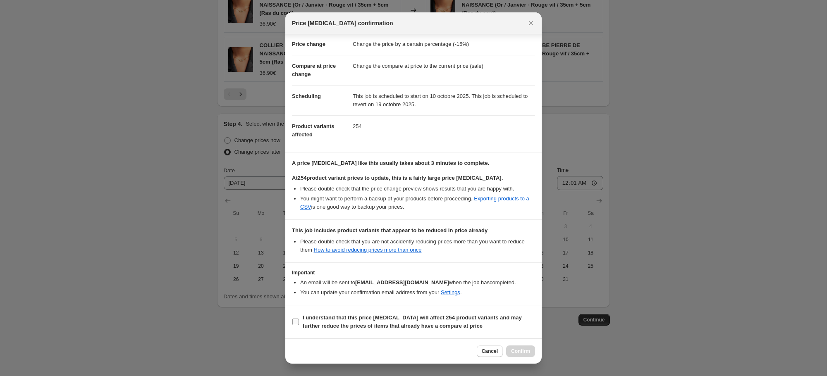
click at [348, 321] on span "I understand that this price change job will affect 254 product variants and ma…" at bounding box center [419, 322] width 232 height 17
click at [299, 321] on input "I understand that this price change job will affect 254 product variants and ma…" at bounding box center [295, 322] width 7 height 7
checkbox input "true"
click at [517, 351] on span "Confirm" at bounding box center [520, 351] width 19 height 7
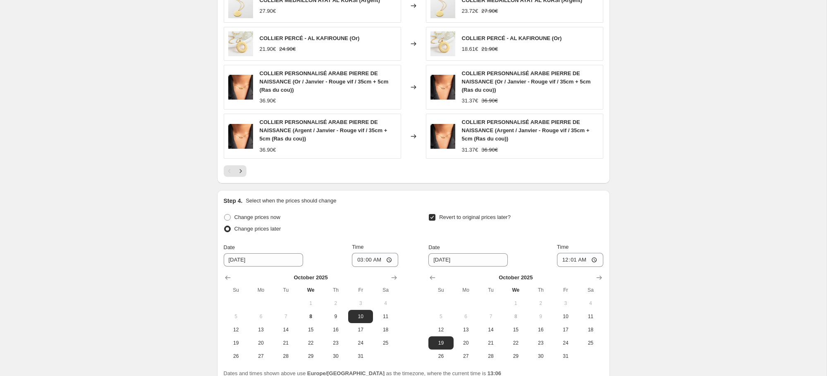
scroll to position [689, 0]
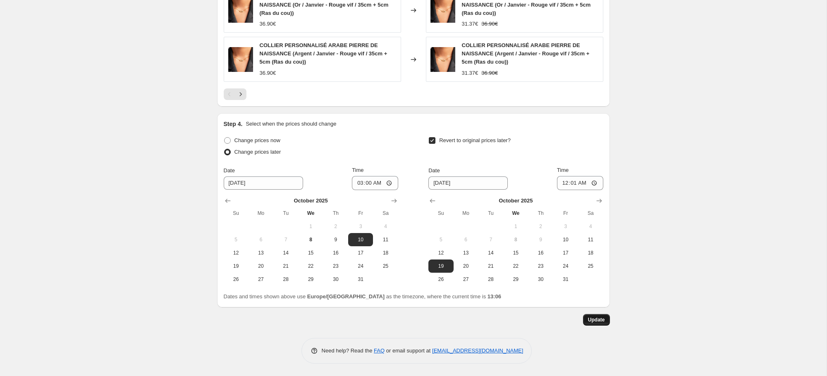
click at [590, 321] on span "Update" at bounding box center [596, 320] width 17 height 7
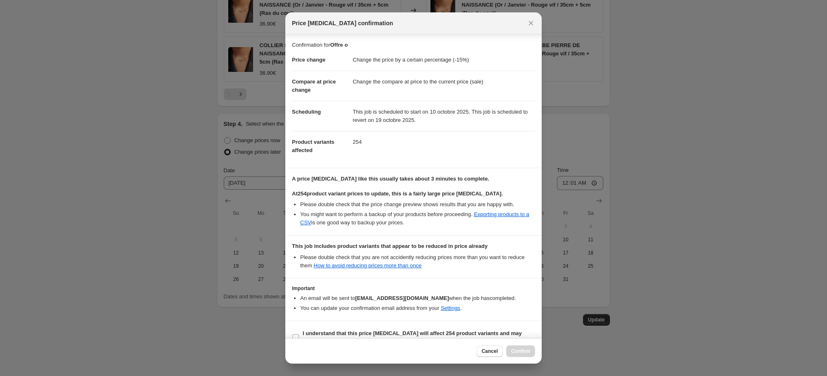
scroll to position [16, 0]
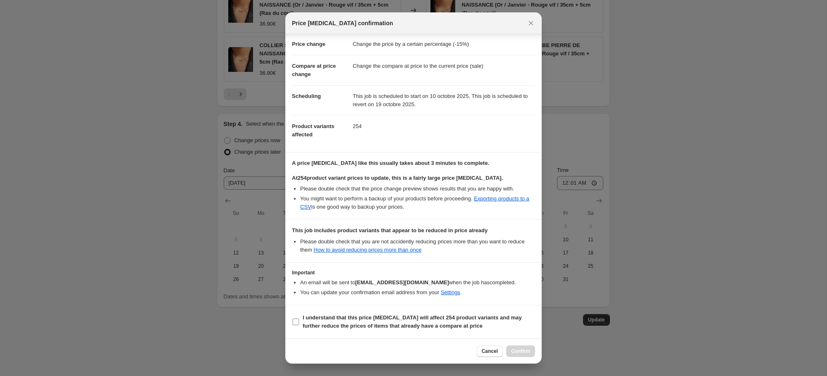
click at [328, 317] on b "I understand that this price change job will affect 254 product variants and ma…" at bounding box center [412, 322] width 219 height 14
click at [299, 319] on input "I understand that this price change job will affect 254 product variants and ma…" at bounding box center [295, 322] width 7 height 7
checkbox input "true"
drag, startPoint x: 494, startPoint y: 337, endPoint x: 504, endPoint y: 344, distance: 12.3
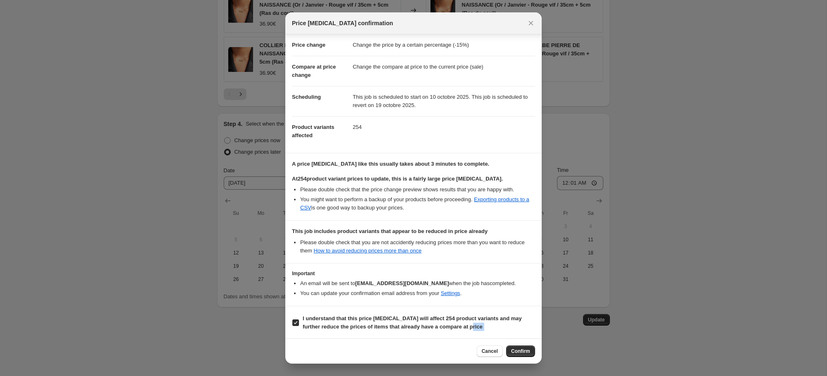
click at [499, 343] on div "Price change job confirmation Confirmation for Offre o Price change Change the …" at bounding box center [413, 187] width 256 height 351
click at [512, 347] on button "Confirm" at bounding box center [520, 352] width 29 height 12
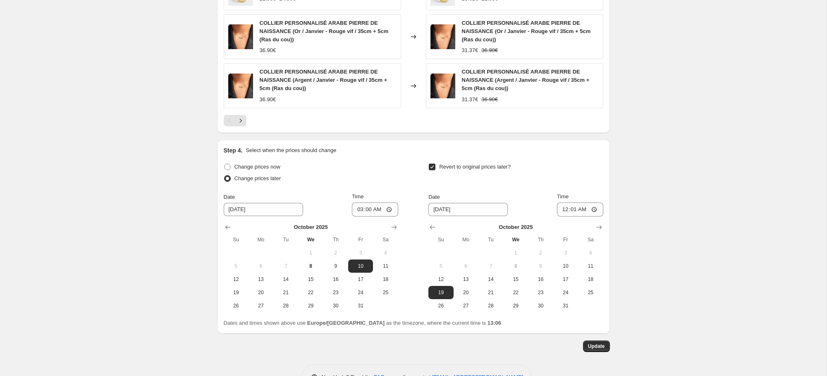
scroll to position [0, 0]
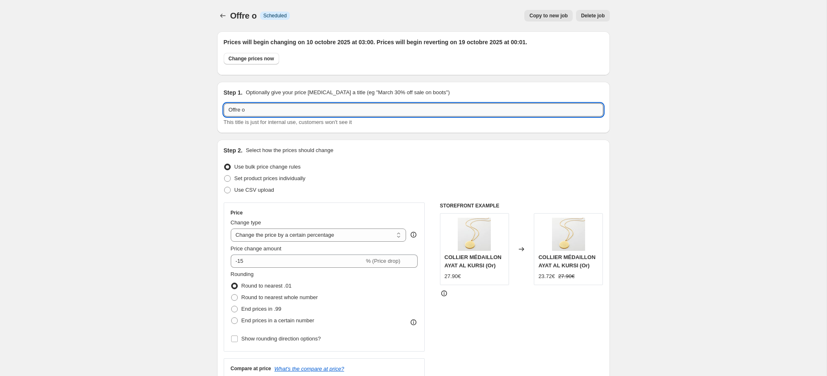
click at [258, 112] on input "Offre o" at bounding box center [414, 109] width 380 height 13
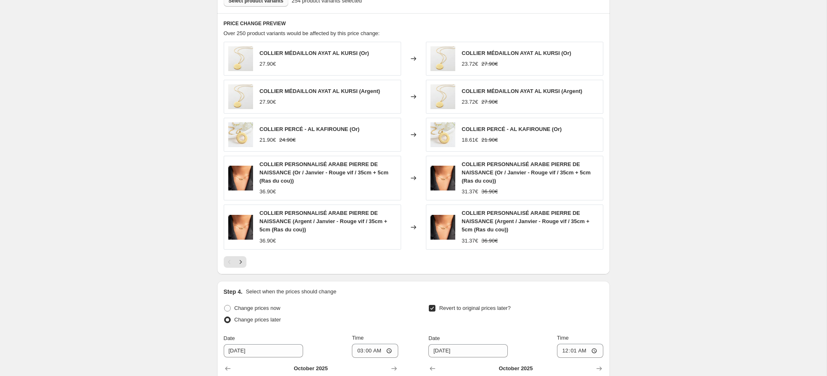
scroll to position [689, 0]
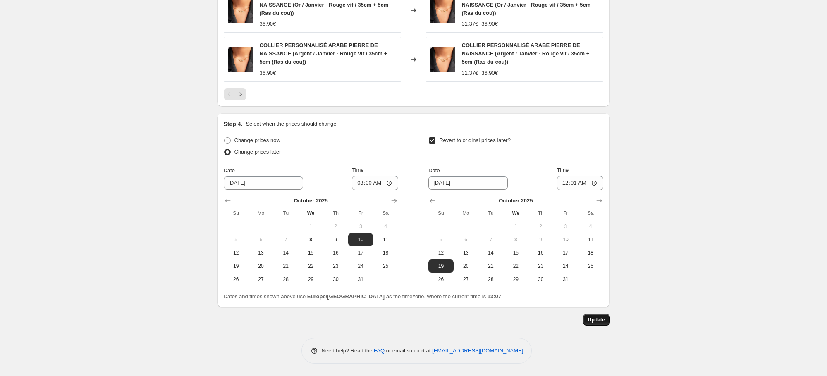
type input "Offre octobre 15%"
click at [590, 320] on span "Update" at bounding box center [596, 320] width 17 height 7
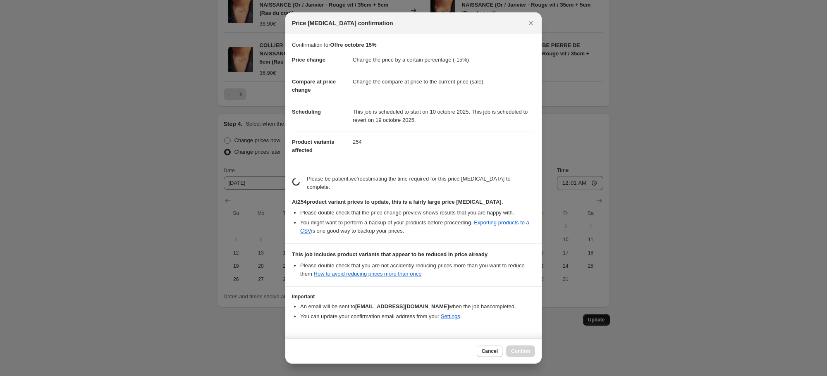
scroll to position [0, 0]
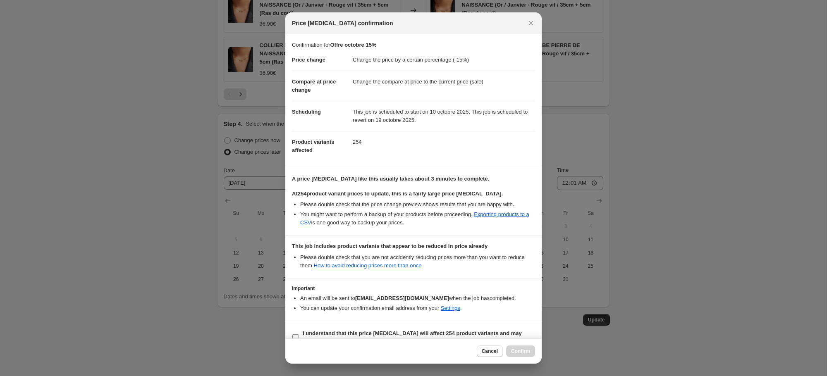
click at [459, 333] on b "I understand that this price change job will affect 254 product variants and ma…" at bounding box center [412, 337] width 219 height 14
click at [299, 334] on input "I understand that this price change job will affect 254 product variants and ma…" at bounding box center [295, 337] width 7 height 7
checkbox input "true"
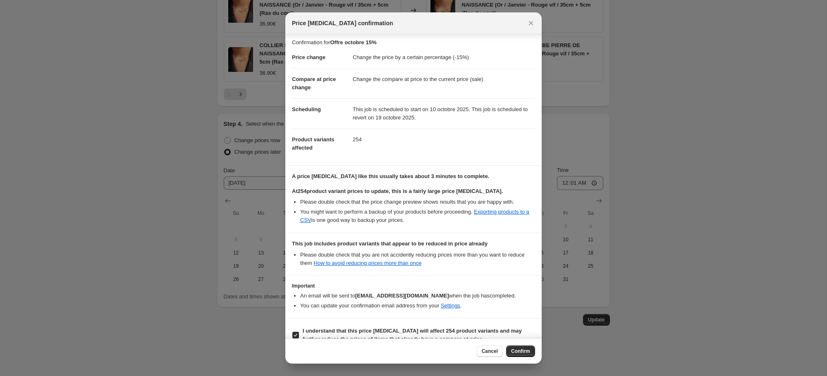
click at [531, 346] on button "Confirm" at bounding box center [520, 352] width 29 height 12
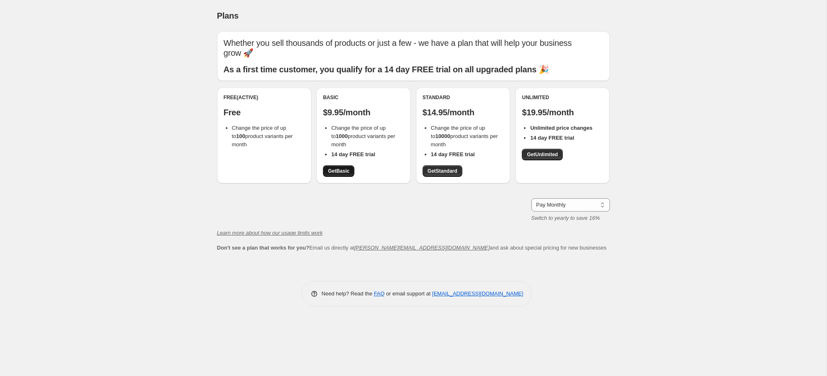
click at [334, 168] on span "Get Basic" at bounding box center [338, 171] width 21 height 7
